Goal: Task Accomplishment & Management: Complete application form

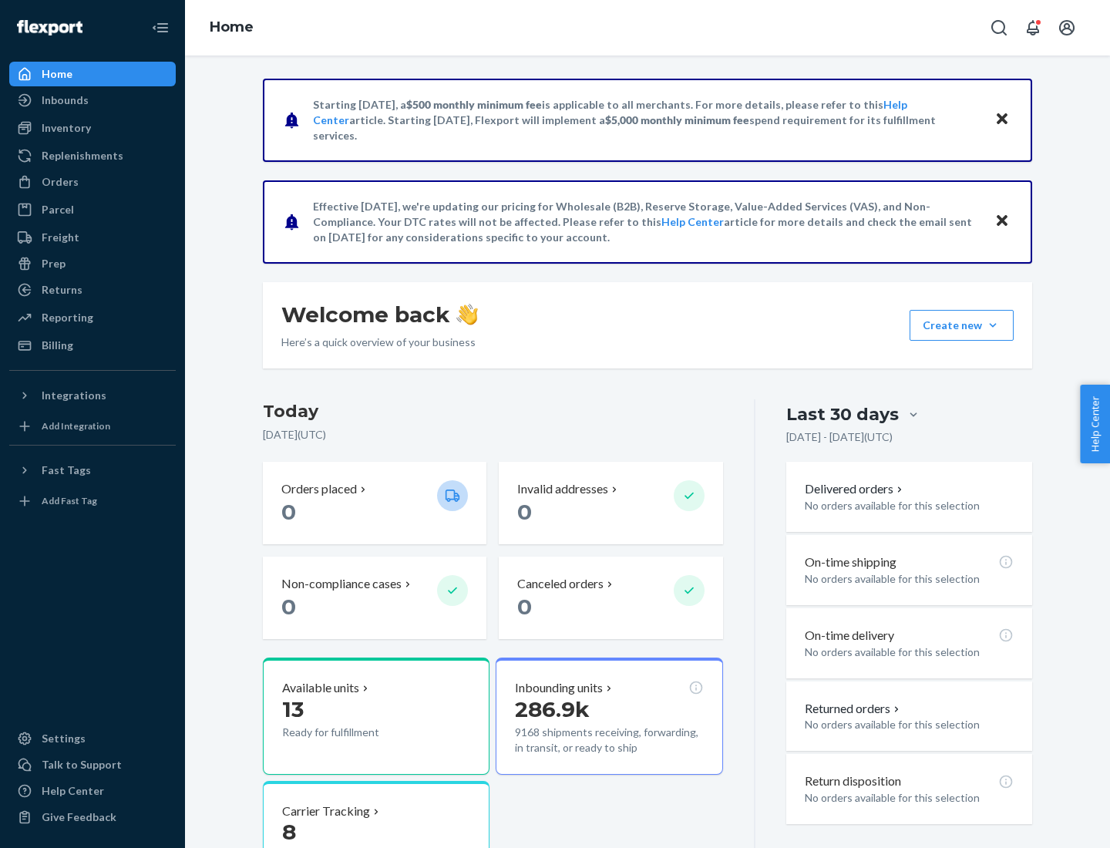
click at [993, 325] on button "Create new Create new inbound Create new order Create new product" at bounding box center [962, 325] width 104 height 31
click at [93, 100] on div "Inbounds" at bounding box center [92, 100] width 163 height 22
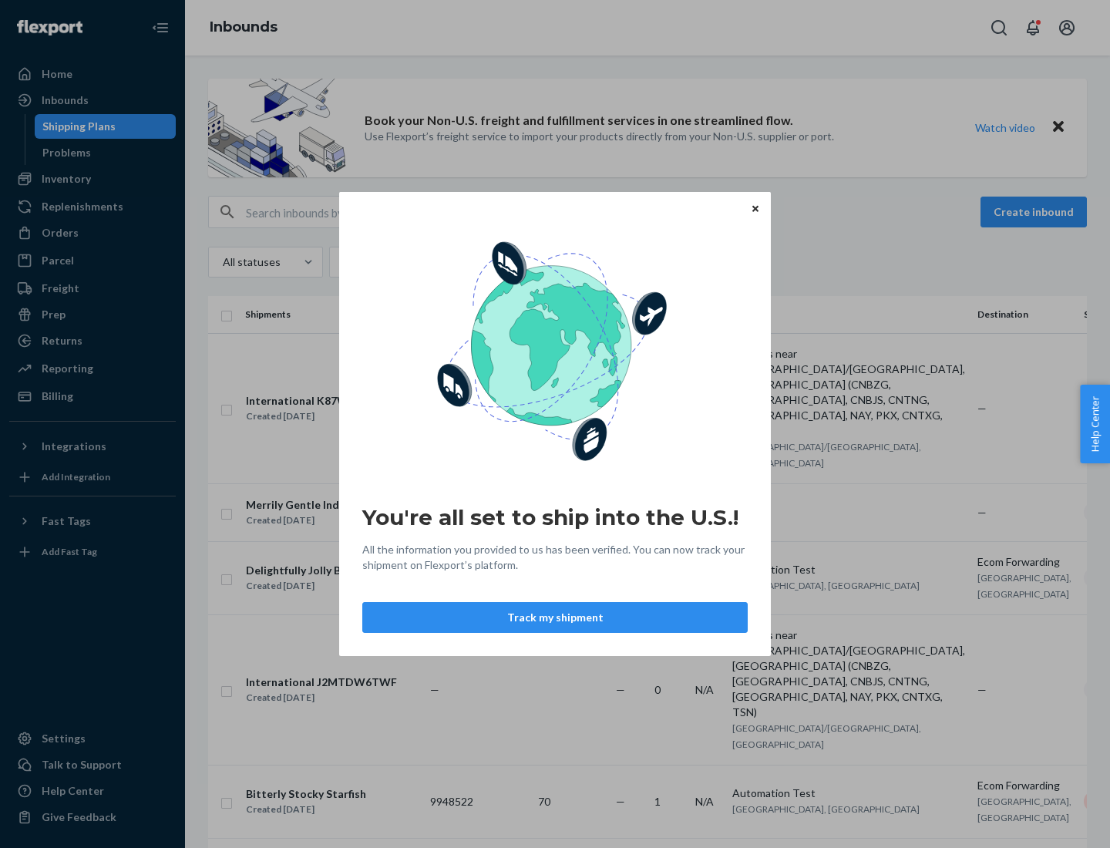
click at [93, 179] on div "You're all set to ship into the U.S.! All the information you provided to us ha…" at bounding box center [555, 424] width 1110 height 848
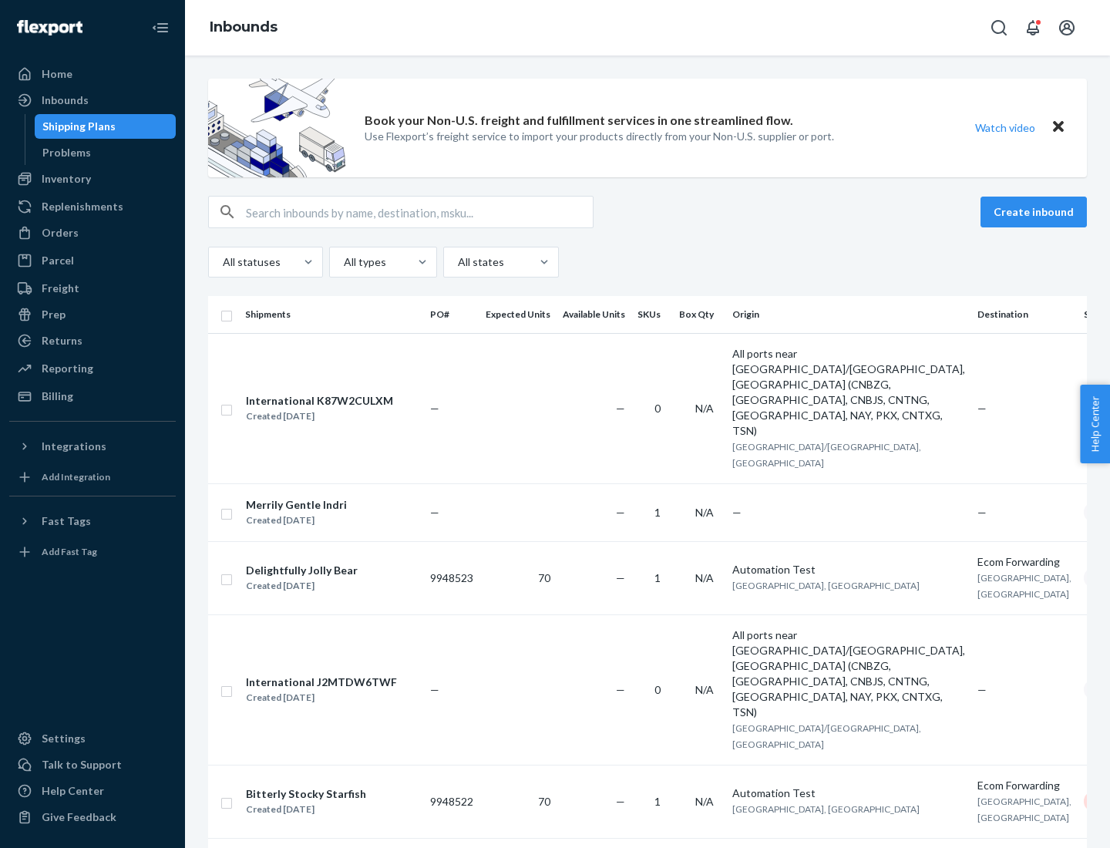
click at [648, 28] on div "Inbounds" at bounding box center [647, 28] width 925 height 56
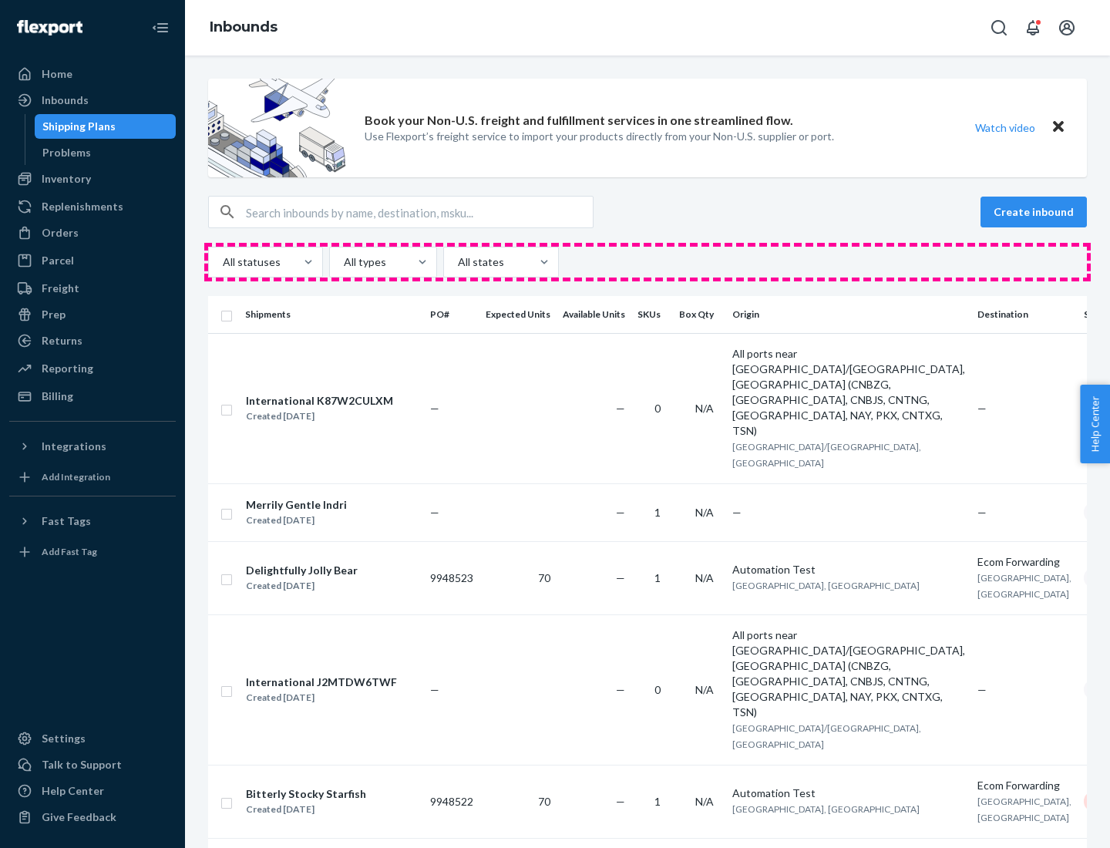
click at [648, 262] on div "All statuses All types All states" at bounding box center [647, 262] width 879 height 31
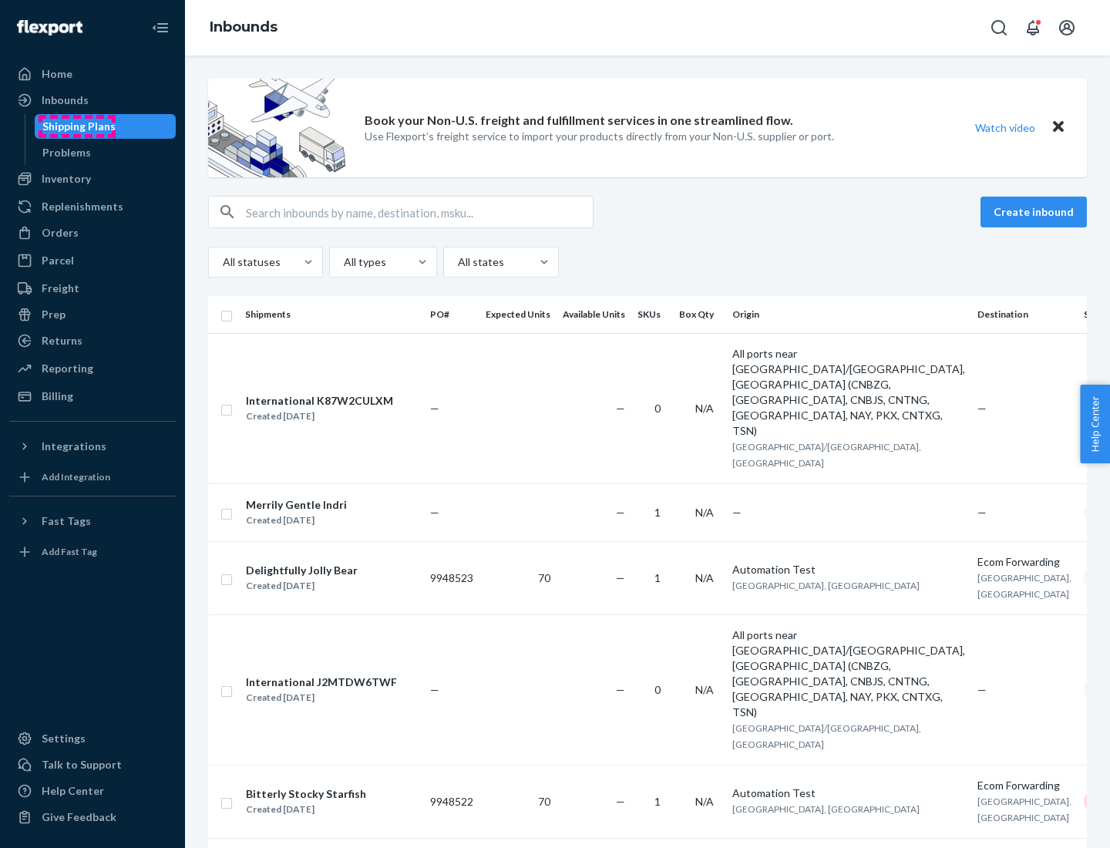
click at [76, 126] on div "Shipping Plans" at bounding box center [78, 126] width 73 height 15
click at [1036, 212] on button "Create inbound" at bounding box center [1034, 212] width 106 height 31
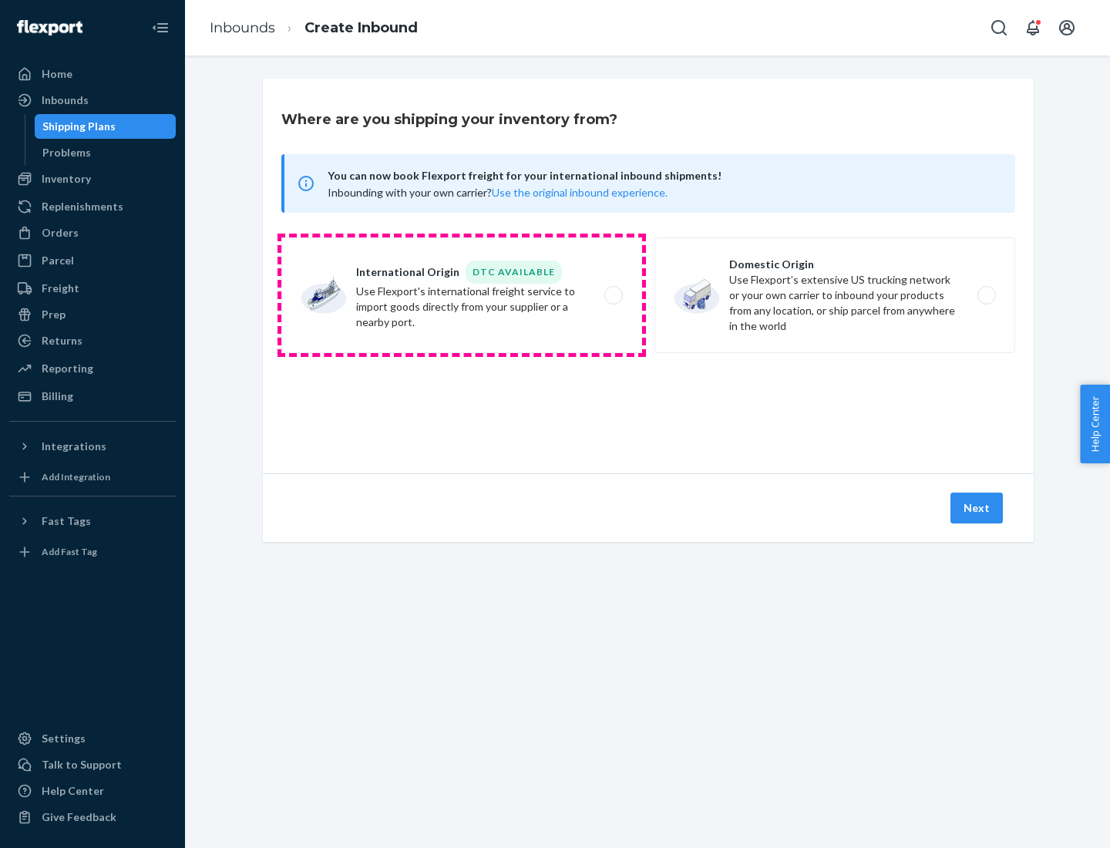
click at [462, 295] on label "International Origin DTC Available Use Flexport's international freight service…" at bounding box center [461, 295] width 361 height 116
click at [613, 295] on input "International Origin DTC Available Use Flexport's international freight service…" at bounding box center [618, 296] width 10 height 10
radio input "true"
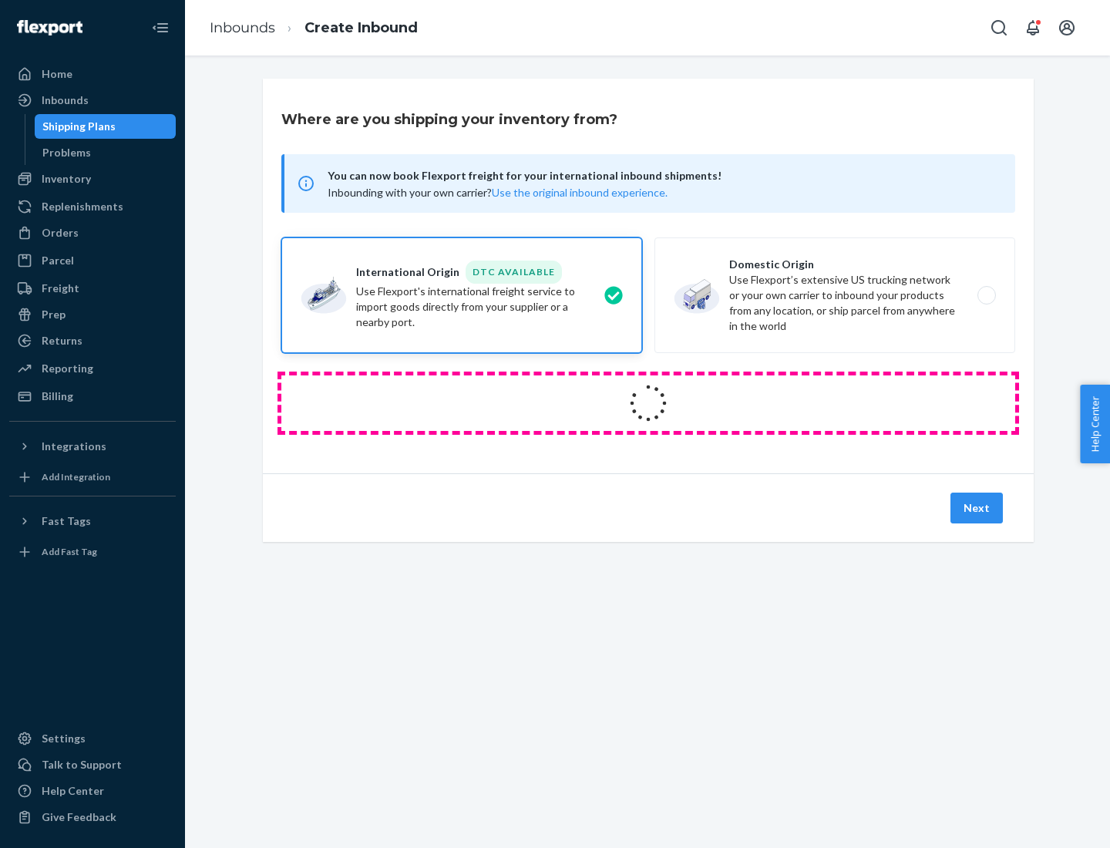
click at [648, 403] on icon at bounding box center [648, 403] width 43 height 43
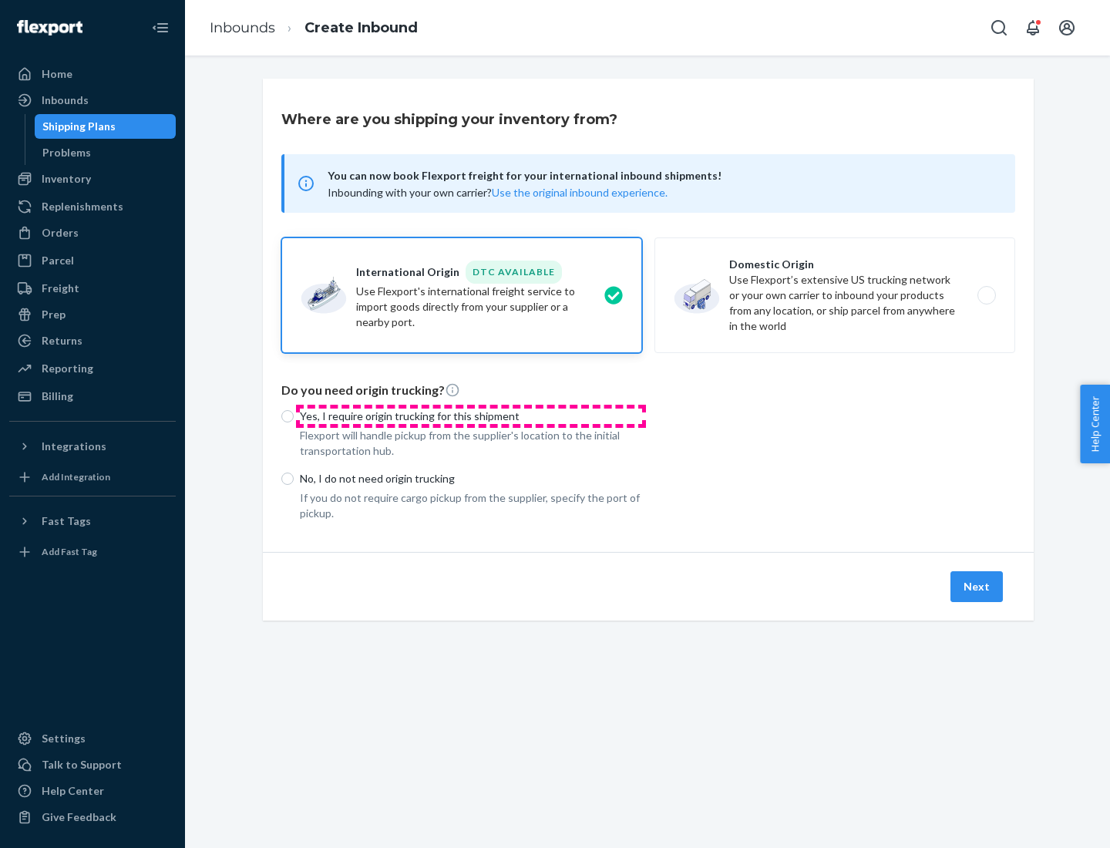
click at [471, 416] on p "Yes, I require origin trucking for this shipment" at bounding box center [471, 416] width 342 height 15
click at [294, 416] on input "Yes, I require origin trucking for this shipment" at bounding box center [287, 416] width 12 height 12
radio input "true"
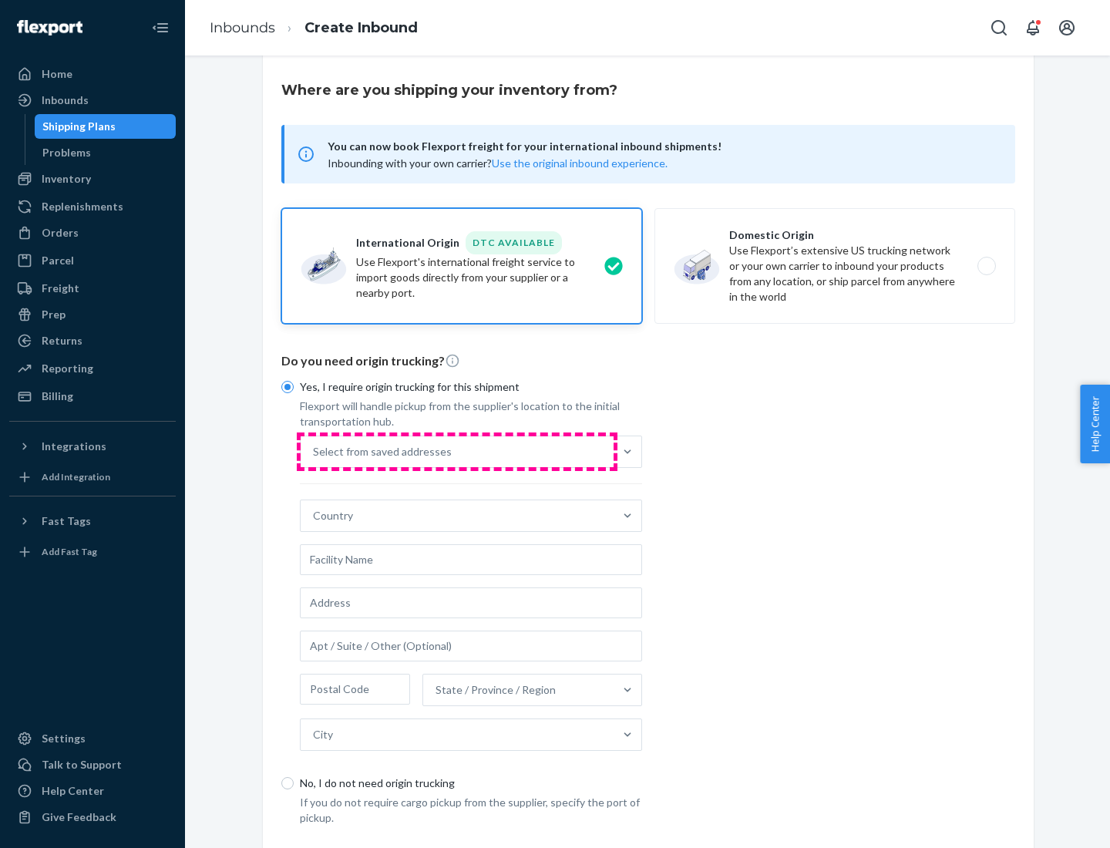
click at [457, 451] on div "Select from saved addresses" at bounding box center [457, 451] width 313 height 31
click at [315, 451] on input "Select from saved addresses" at bounding box center [314, 451] width 2 height 15
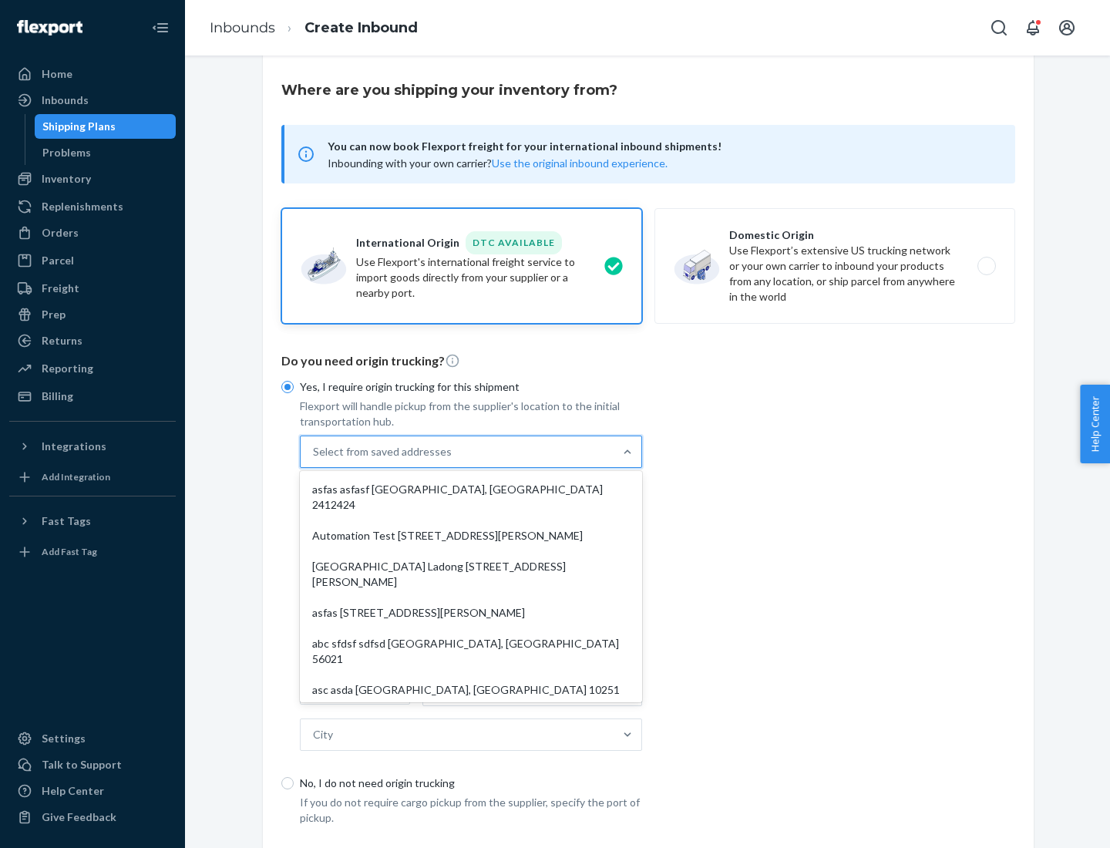
scroll to position [67, 0]
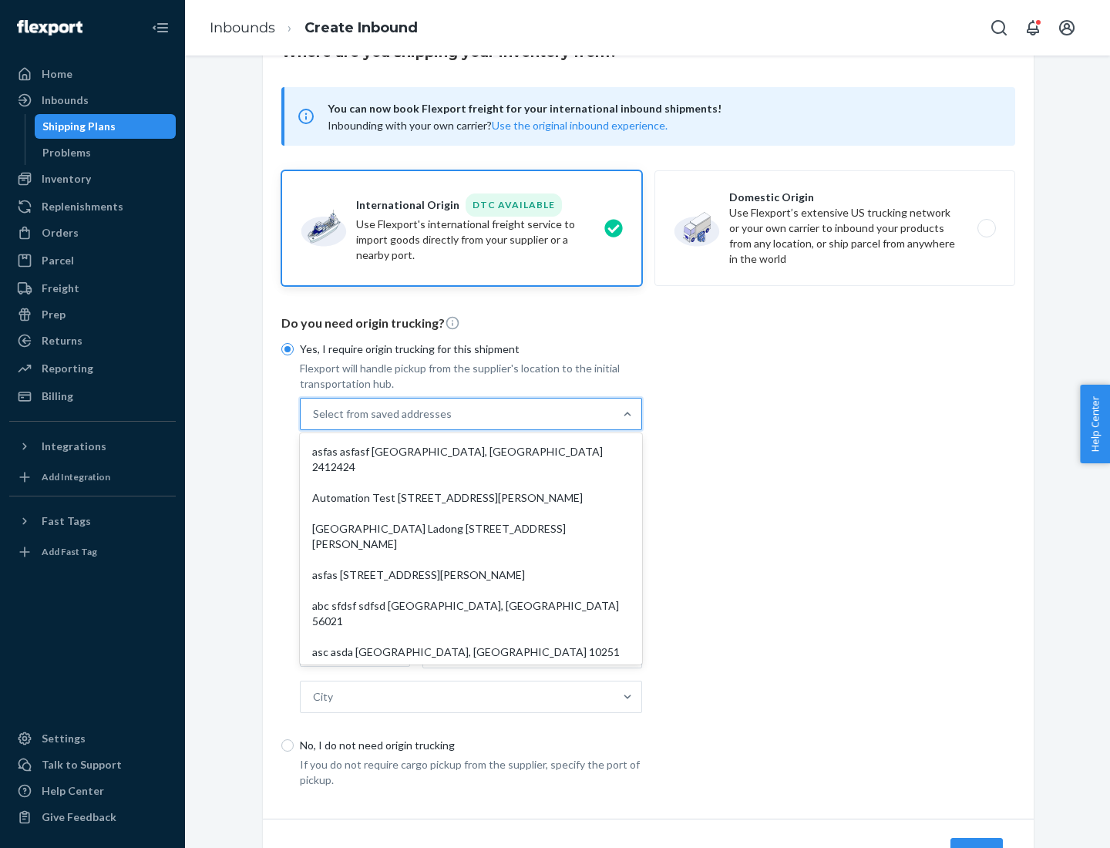
click at [471, 451] on div "asfas asfasf [GEOGRAPHIC_DATA], [GEOGRAPHIC_DATA] 2412424" at bounding box center [471, 459] width 336 height 46
click at [315, 422] on input "option asfas asfasf [GEOGRAPHIC_DATA], [GEOGRAPHIC_DATA] 2412424 focused, 1 of …" at bounding box center [314, 413] width 2 height 15
type input "asfas"
type input "asfasf"
type input "2412424"
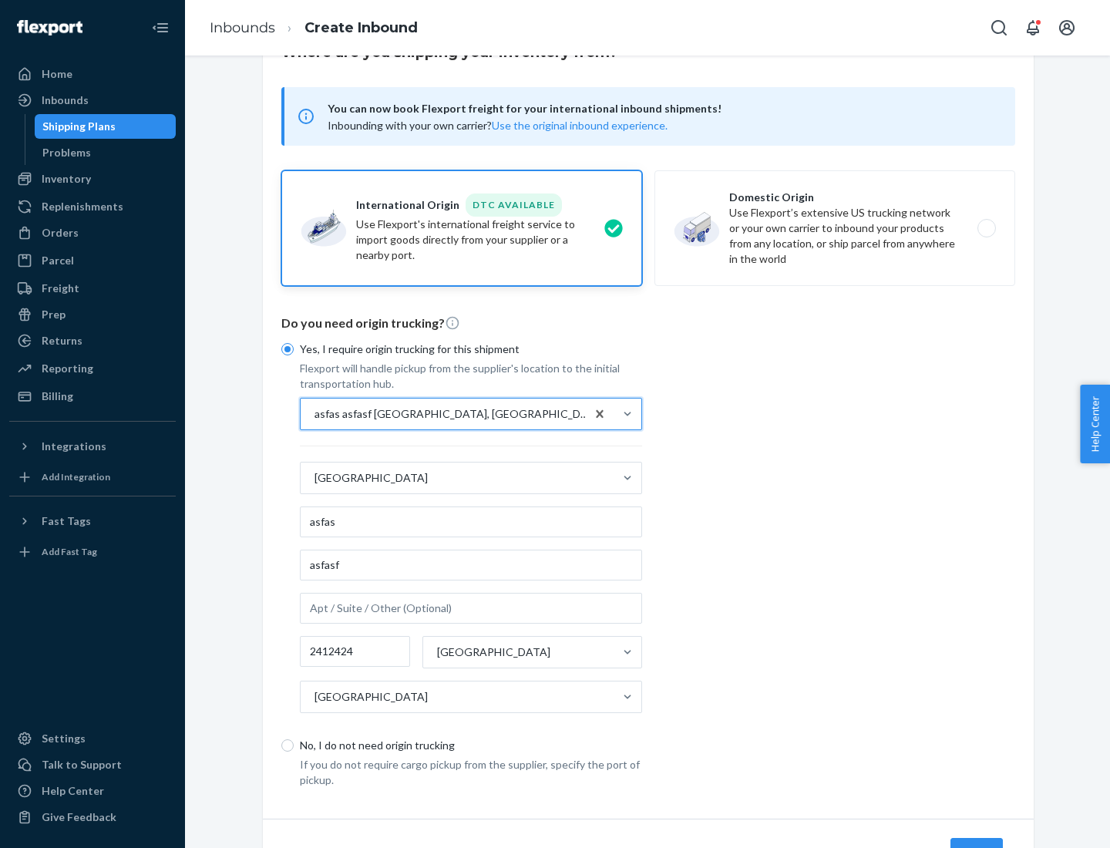
scroll to position [143, 0]
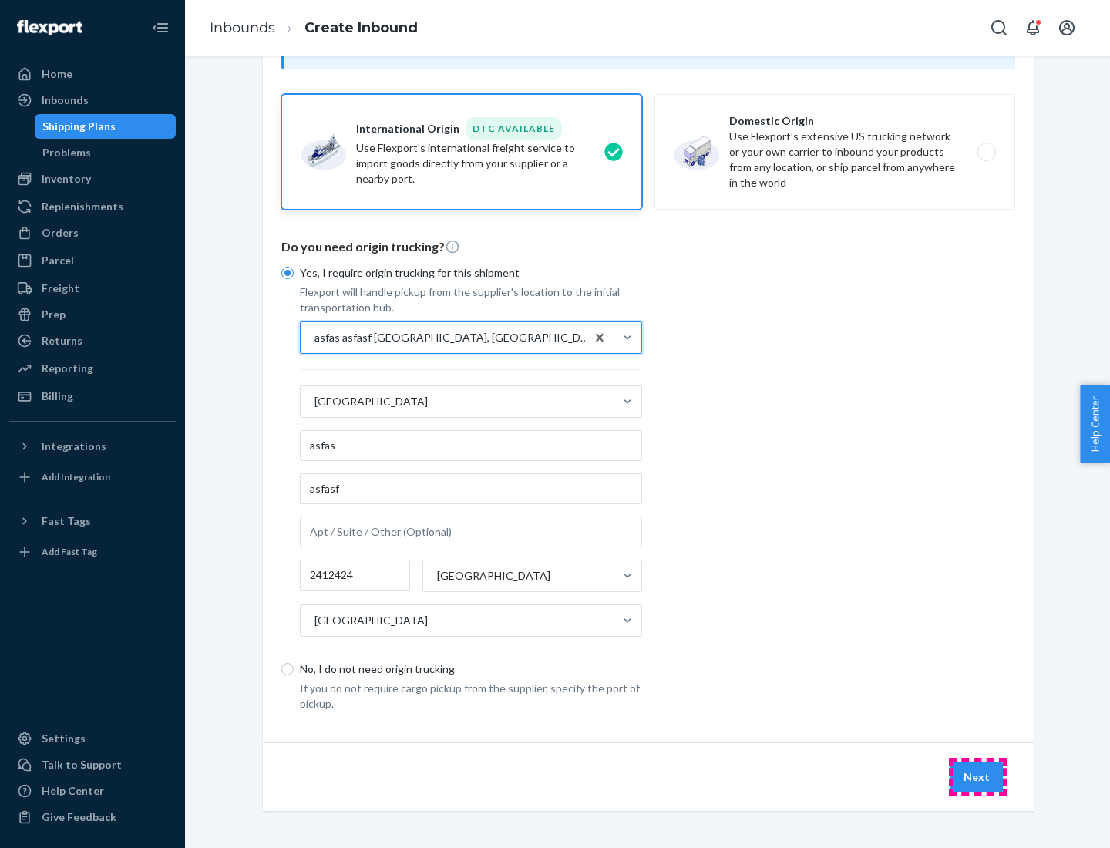
click at [977, 776] on button "Next" at bounding box center [976, 777] width 52 height 31
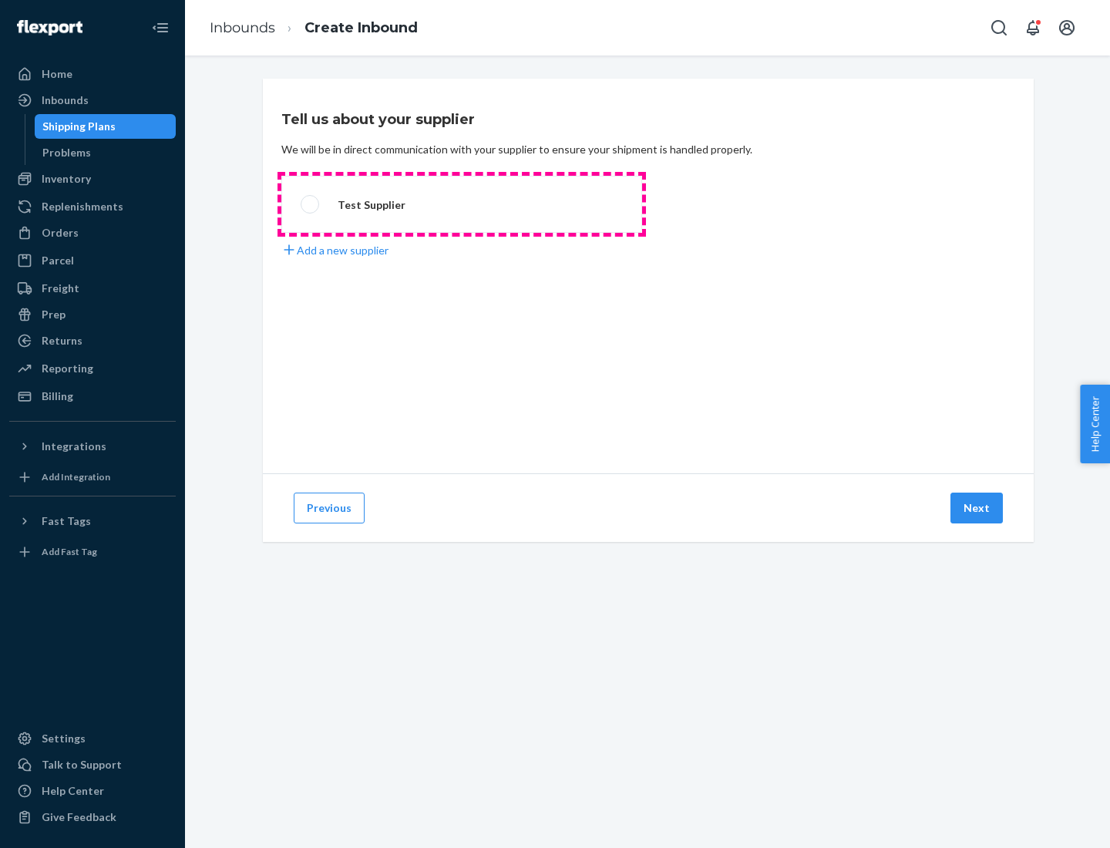
click at [462, 204] on label "Test Supplier" at bounding box center [461, 204] width 361 height 57
click at [311, 204] on input "Test Supplier" at bounding box center [306, 205] width 10 height 10
radio input "true"
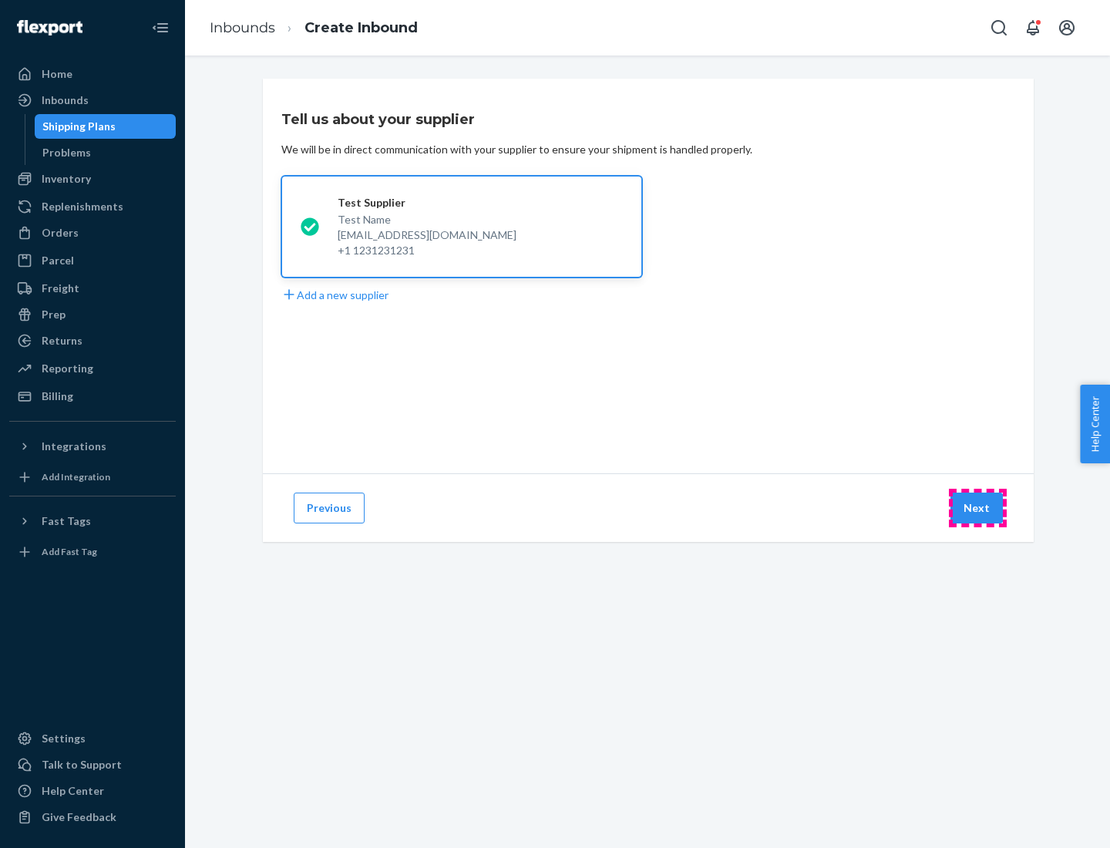
click at [977, 508] on button "Next" at bounding box center [976, 508] width 52 height 31
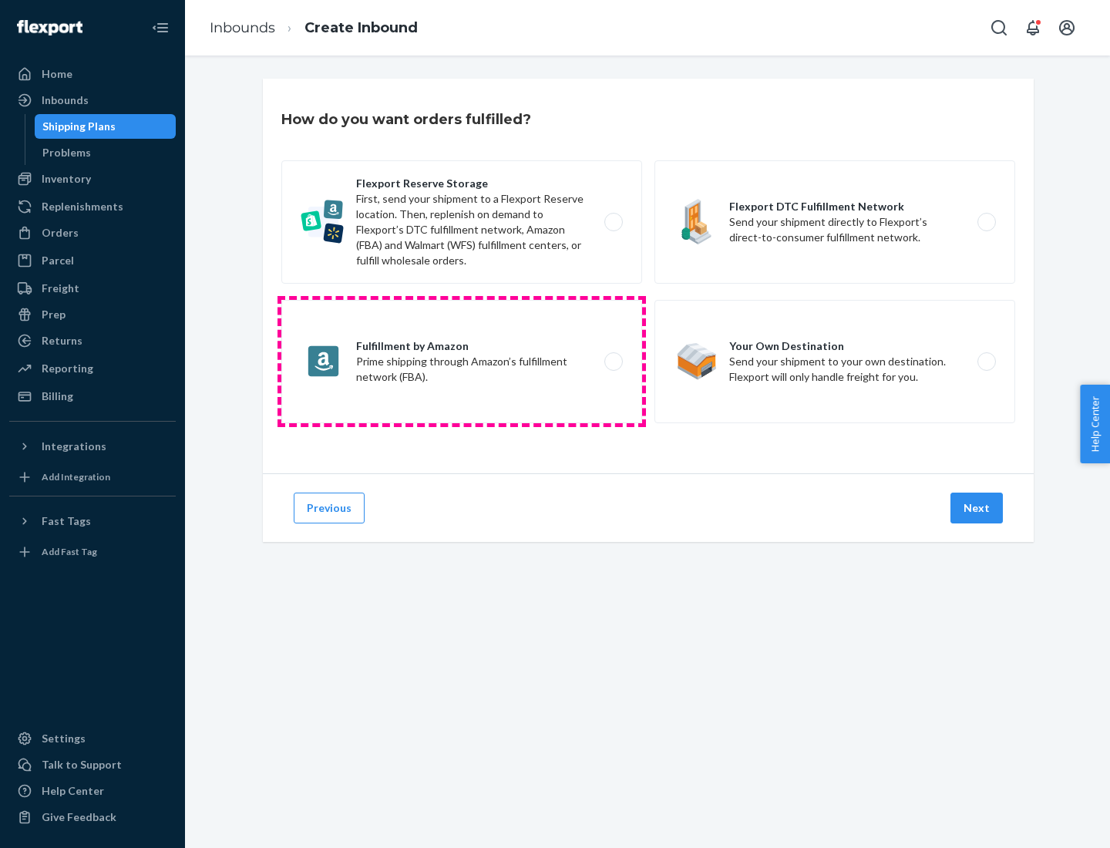
click at [462, 362] on label "Fulfillment by Amazon Prime shipping through Amazon’s fulfillment network (FBA)." at bounding box center [461, 361] width 361 height 123
click at [613, 362] on input "Fulfillment by Amazon Prime shipping through Amazon’s fulfillment network (FBA)." at bounding box center [618, 362] width 10 height 10
radio input "true"
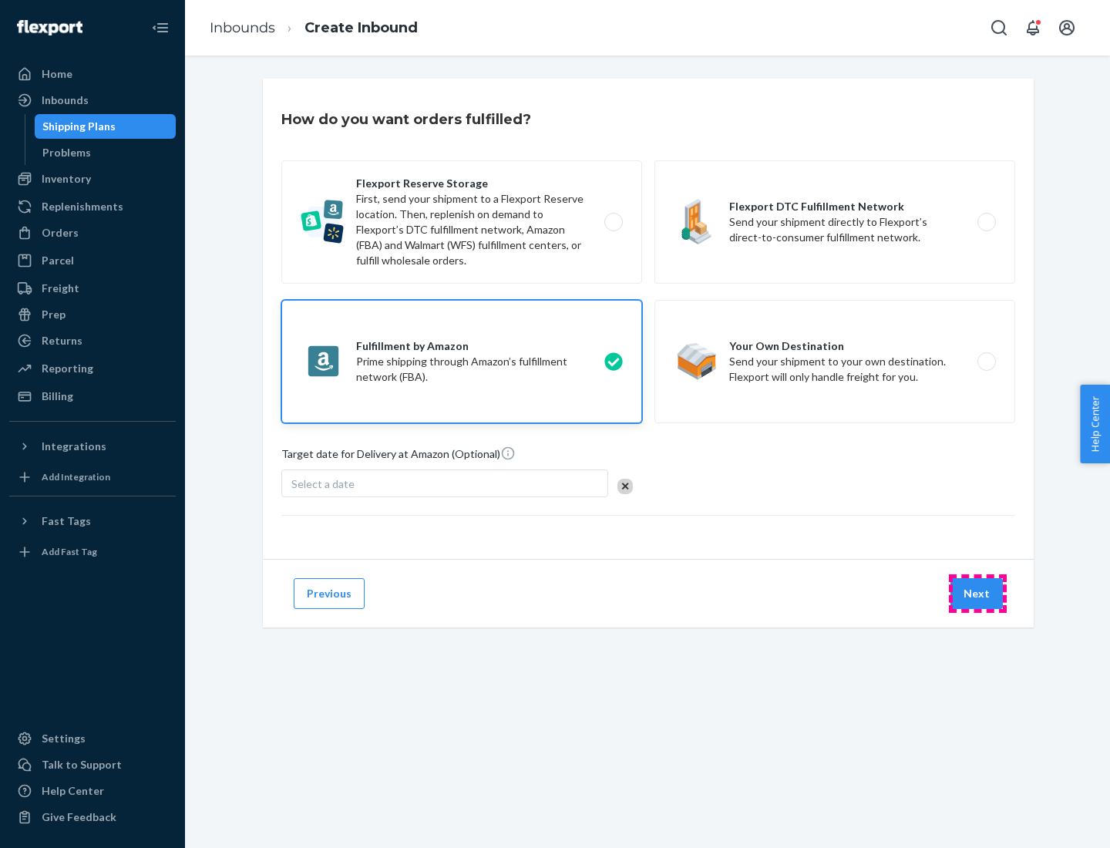
click at [977, 594] on button "Next" at bounding box center [976, 593] width 52 height 31
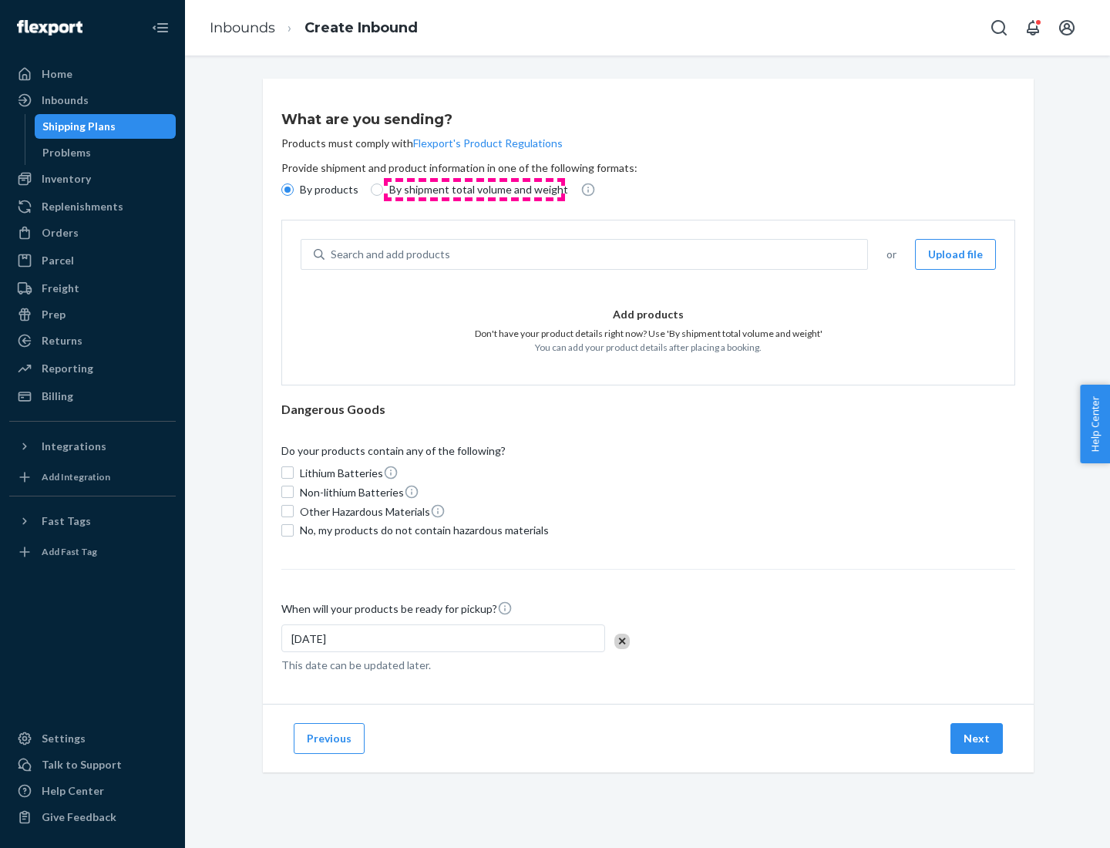
click at [474, 190] on p "By shipment total volume and weight" at bounding box center [478, 189] width 179 height 15
click at [383, 190] on input "By shipment total volume and weight" at bounding box center [377, 189] width 12 height 12
radio input "true"
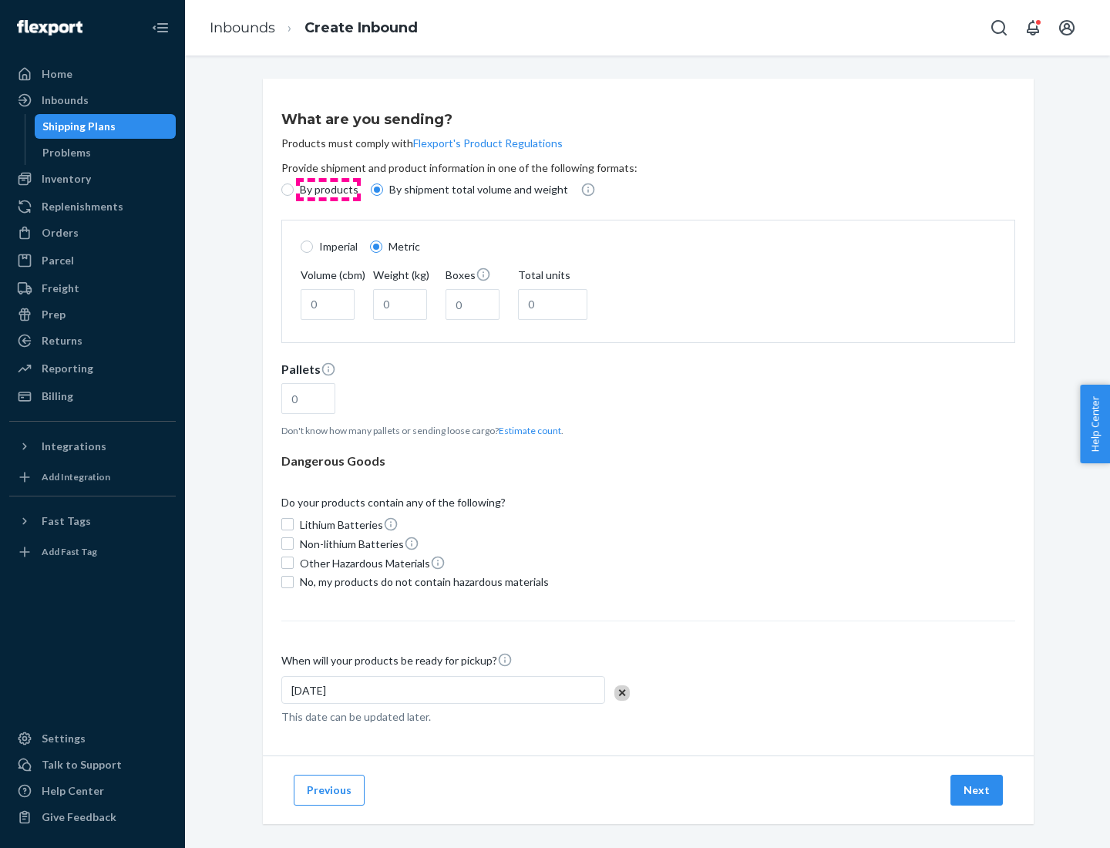
click at [328, 190] on p "By products" at bounding box center [329, 189] width 59 height 15
click at [294, 190] on input "By products" at bounding box center [287, 189] width 12 height 12
radio input "true"
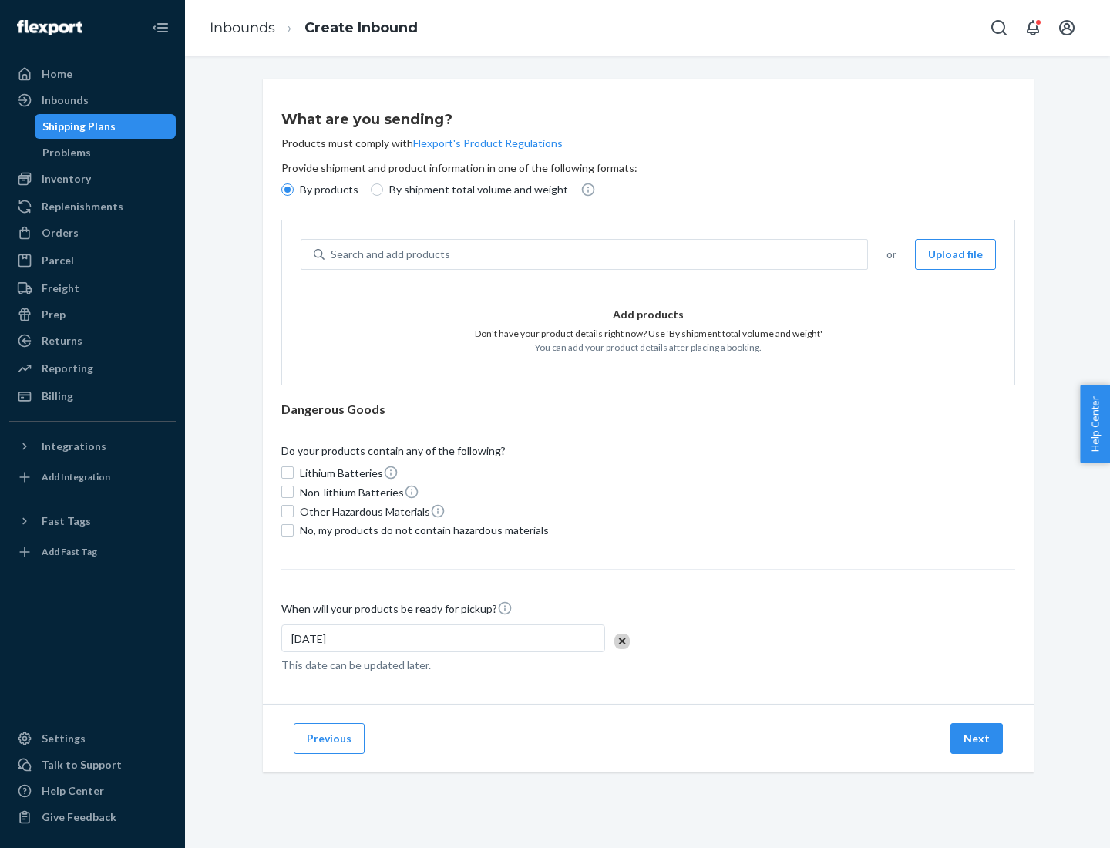
click at [597, 254] on div "Search and add products" at bounding box center [596, 255] width 543 height 28
click at [332, 254] on input "Search and add products" at bounding box center [332, 254] width 2 height 15
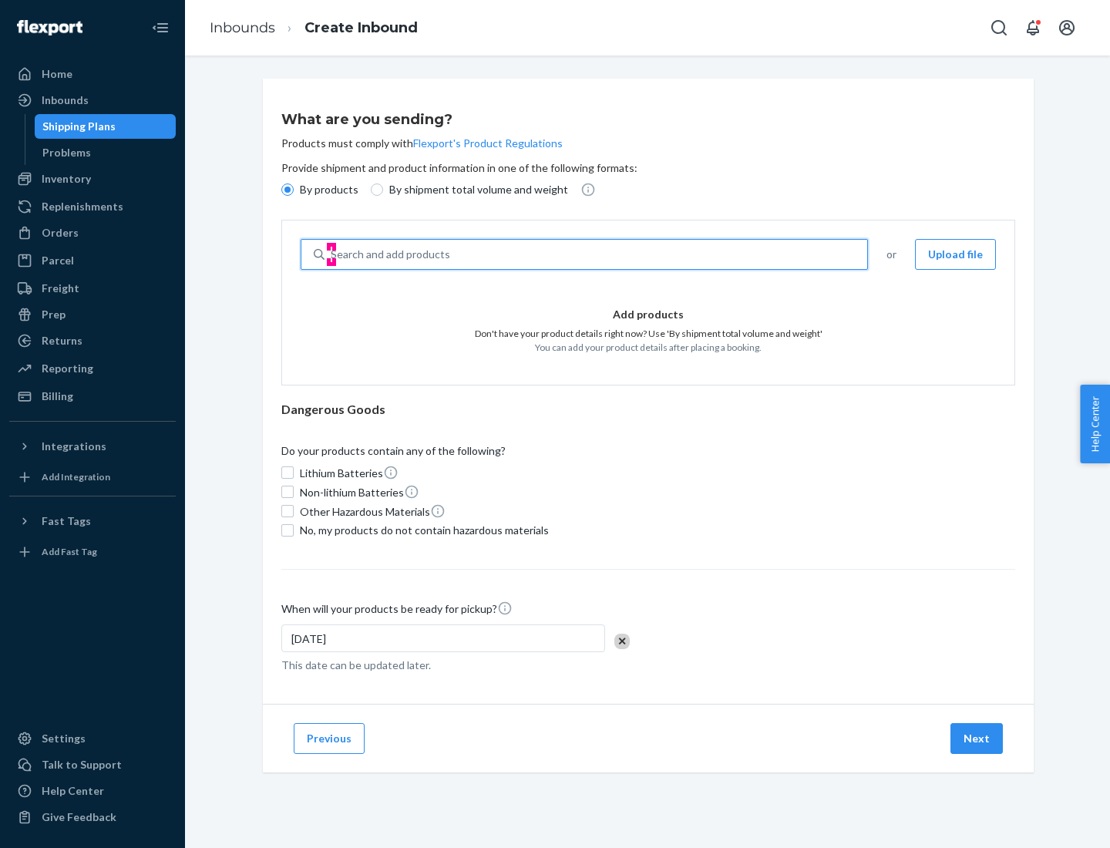
type input "test"
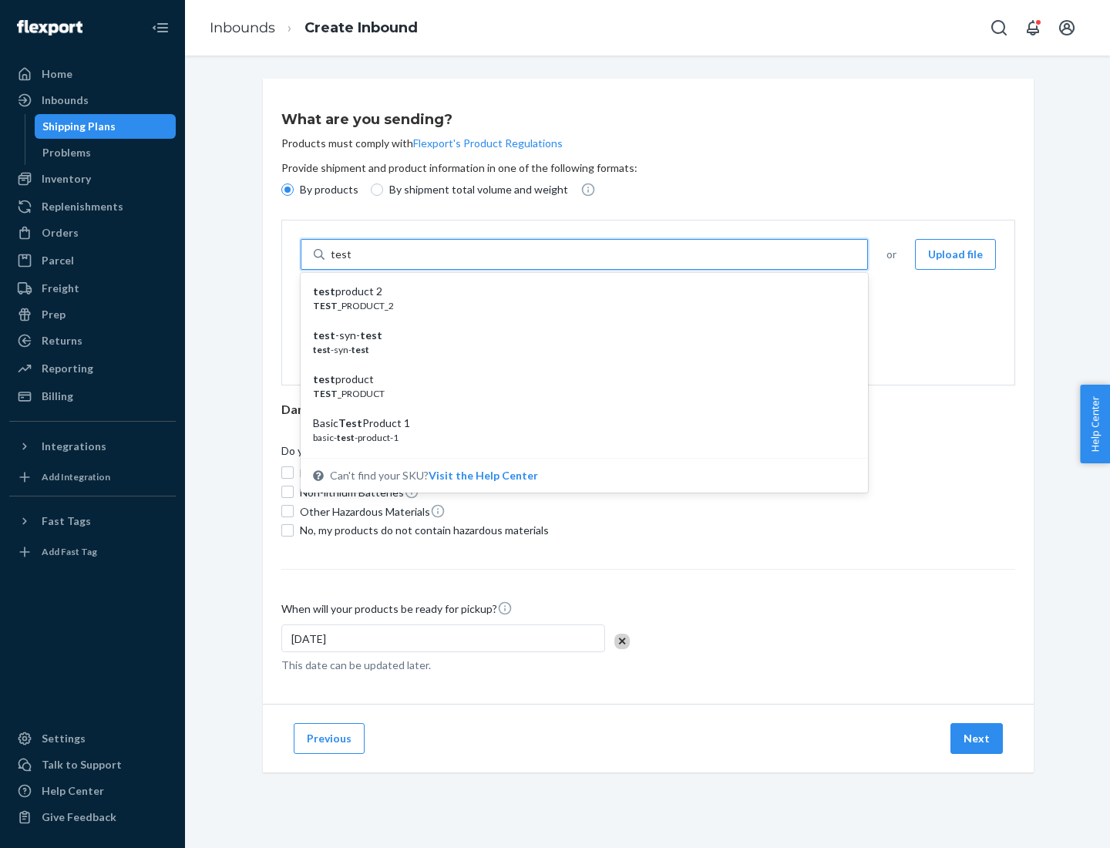
click at [579, 291] on div "test product 2" at bounding box center [578, 291] width 530 height 15
click at [351, 262] on input "test" at bounding box center [341, 254] width 20 height 15
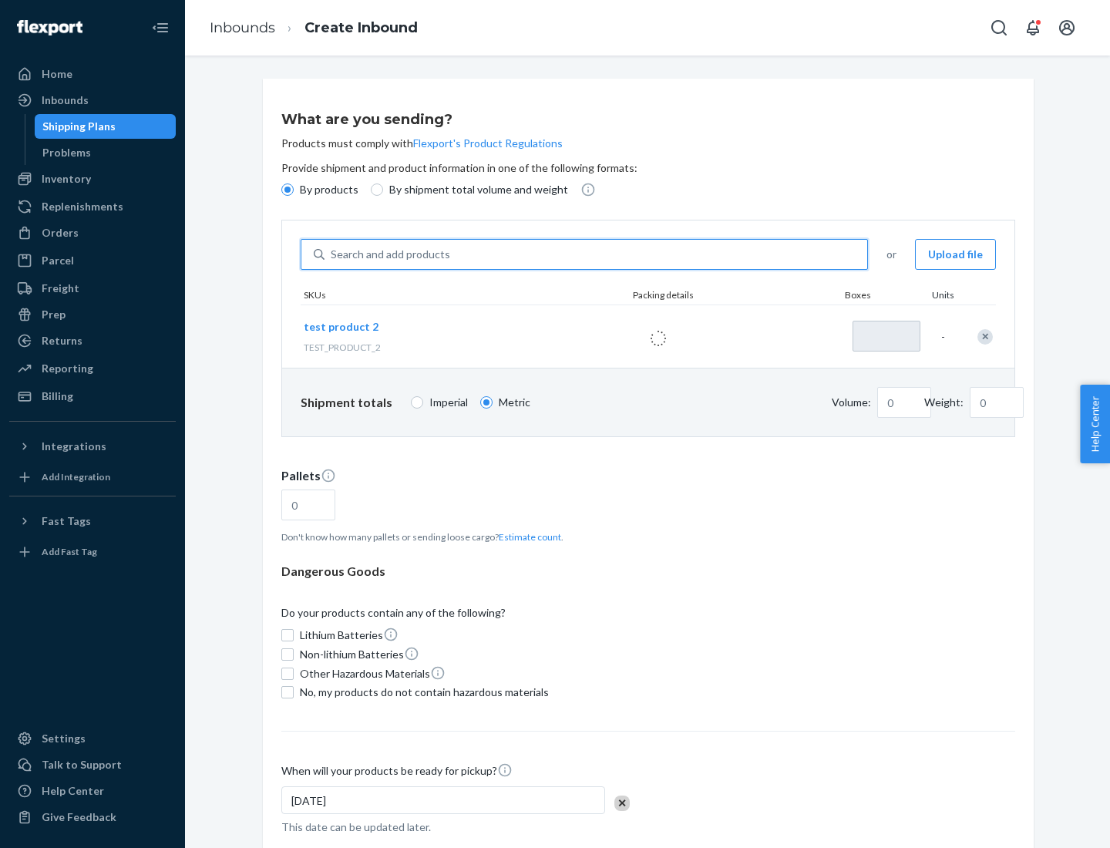
type input "1"
type input "0.02"
type input "22.23"
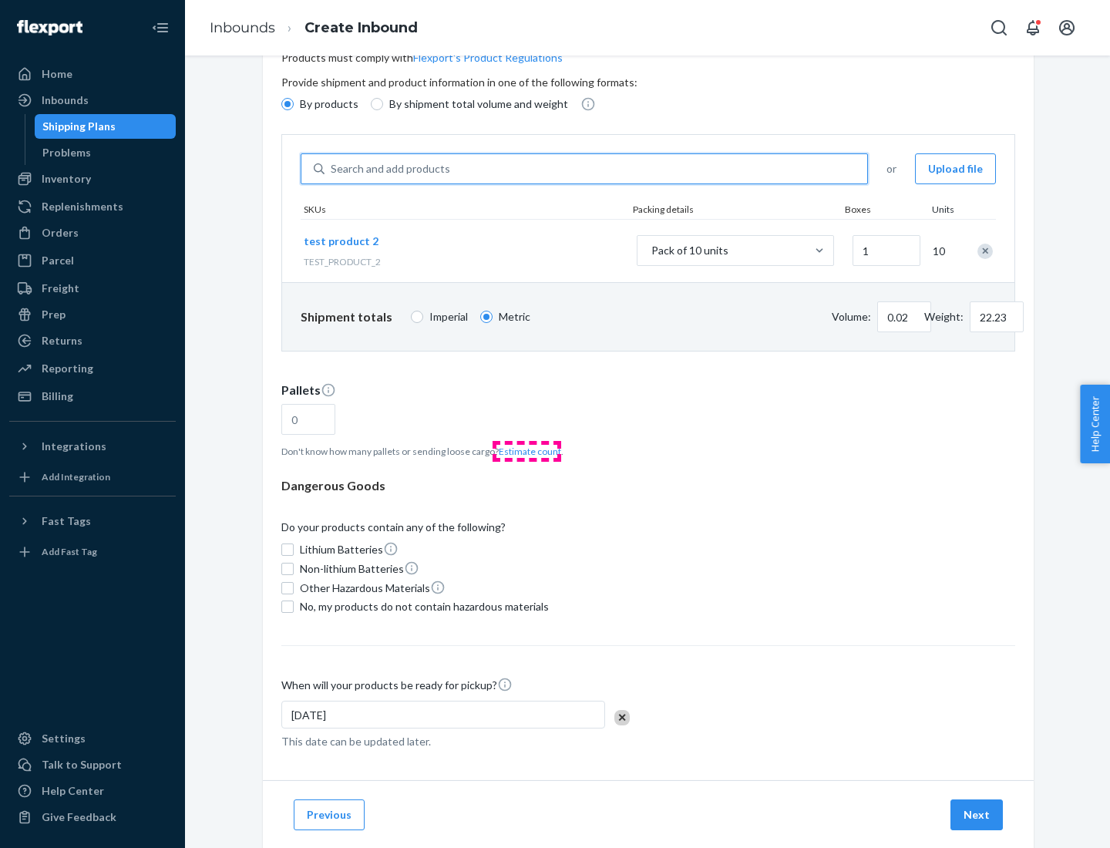
click at [527, 451] on button "Estimate count" at bounding box center [530, 451] width 62 height 13
type input "1"
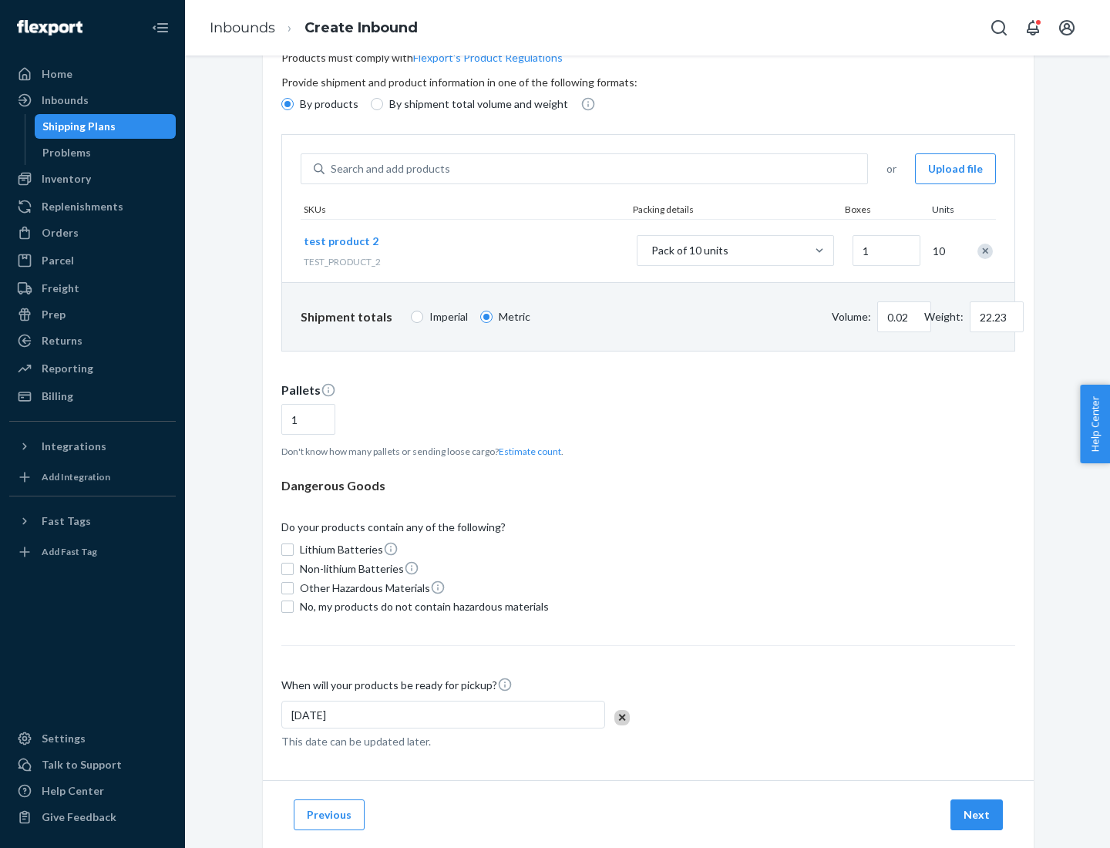
scroll to position [123, 0]
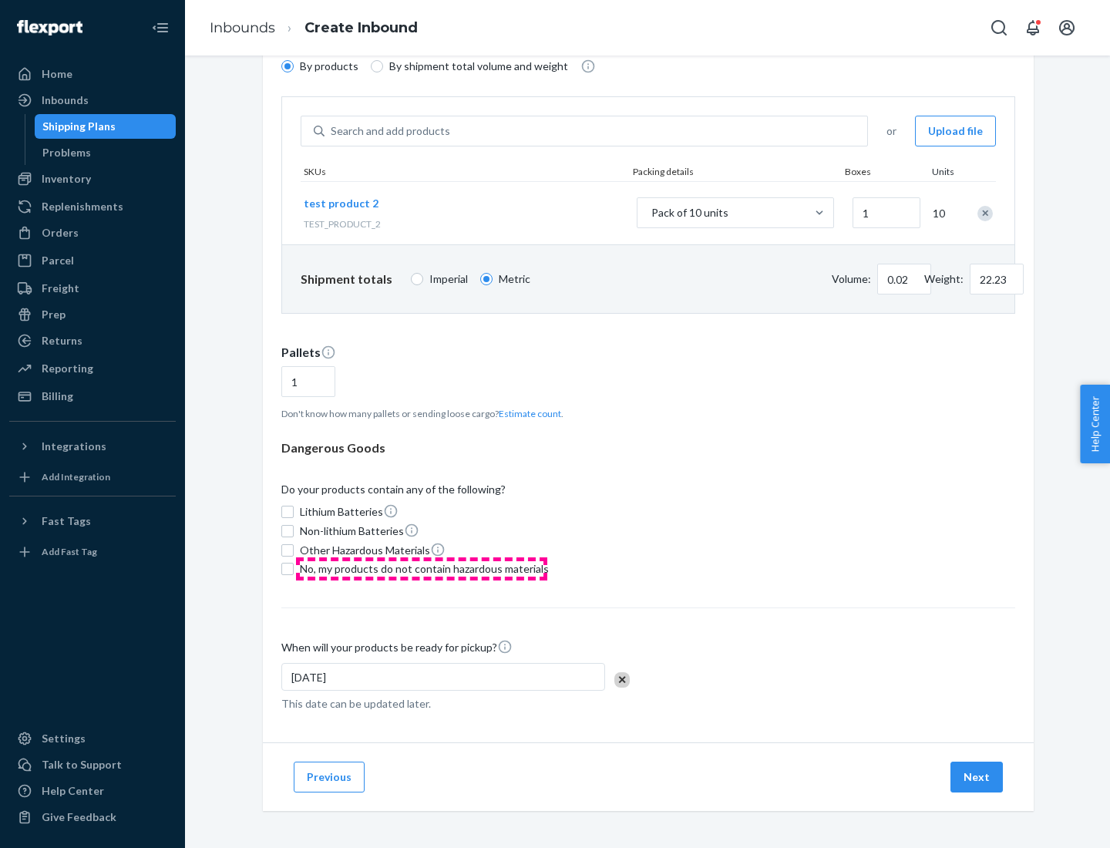
click at [422, 569] on span "No, my products do not contain hazardous materials" at bounding box center [424, 568] width 249 height 15
click at [294, 569] on input "No, my products do not contain hazardous materials" at bounding box center [287, 569] width 12 height 12
checkbox input "true"
click at [977, 777] on button "Next" at bounding box center [976, 777] width 52 height 31
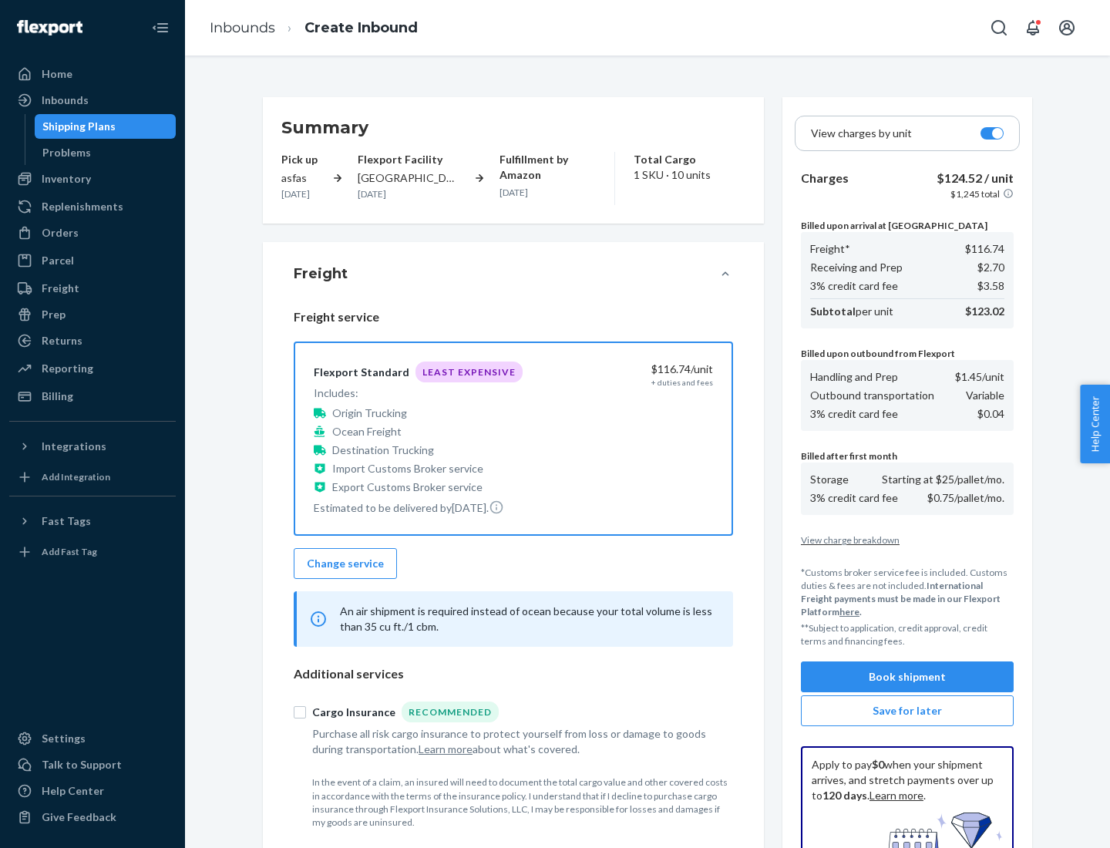
scroll to position [225, 0]
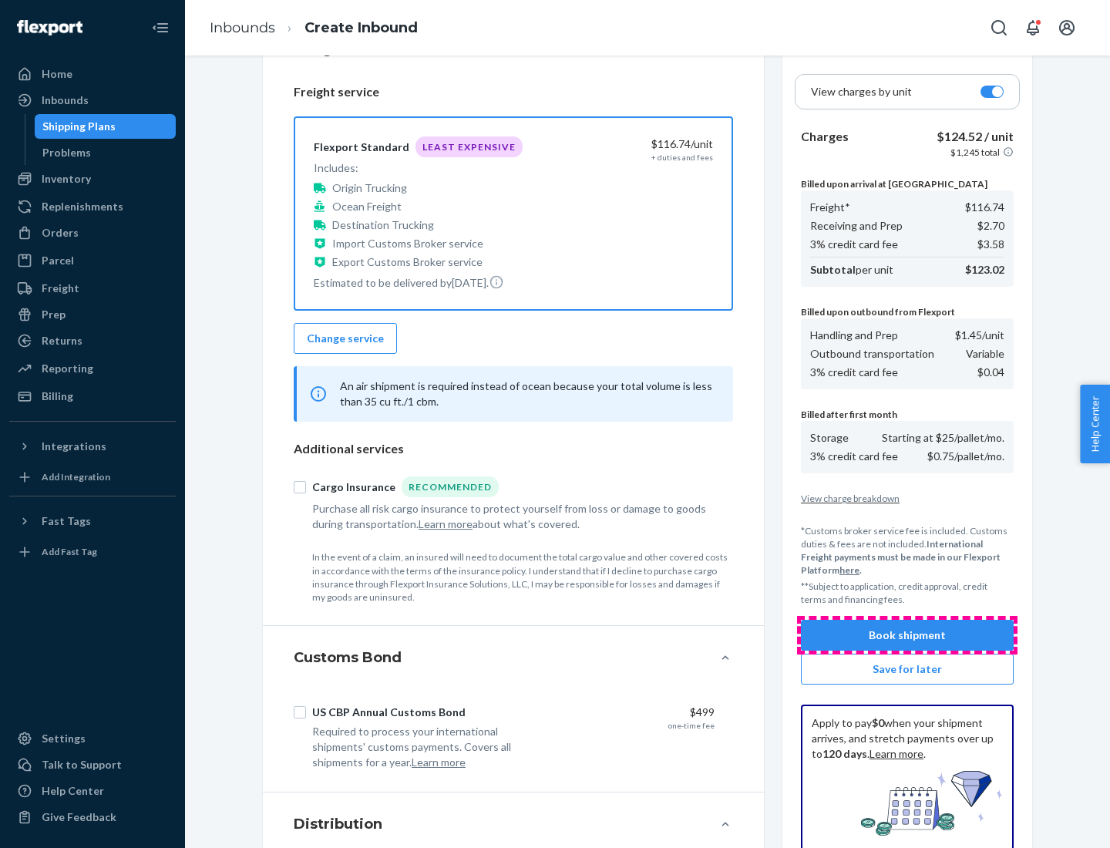
click at [907, 635] on button "Book shipment" at bounding box center [907, 635] width 213 height 31
